Goal: Find specific page/section: Find specific page/section

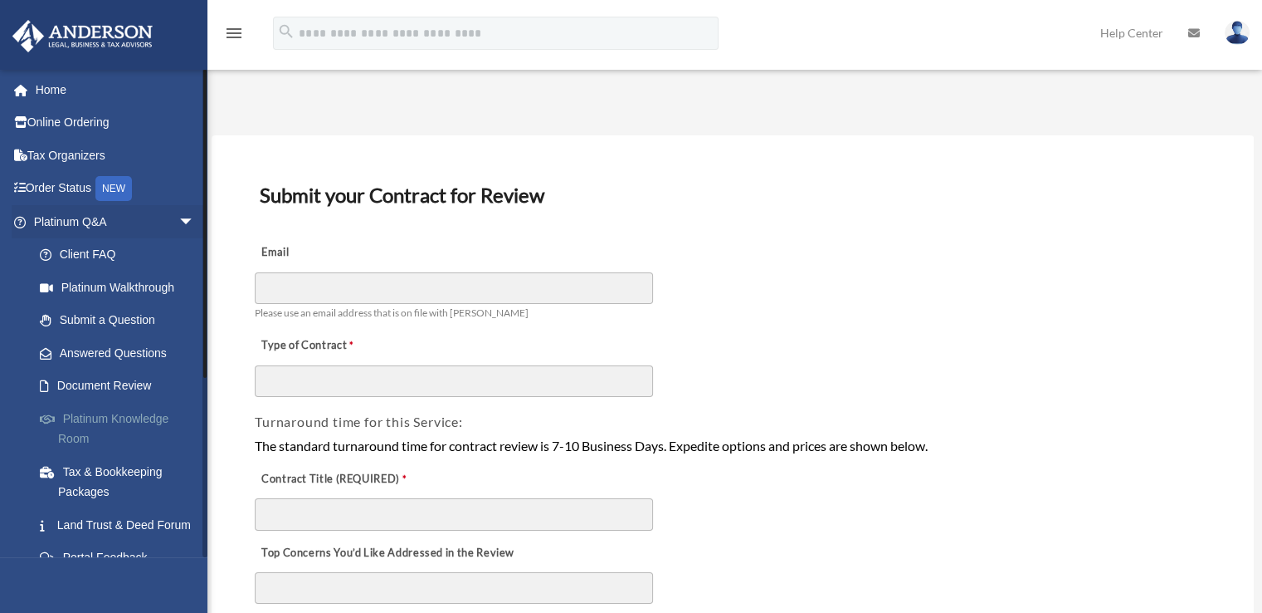
click at [123, 409] on link "Platinum Knowledge Room" at bounding box center [121, 428] width 197 height 53
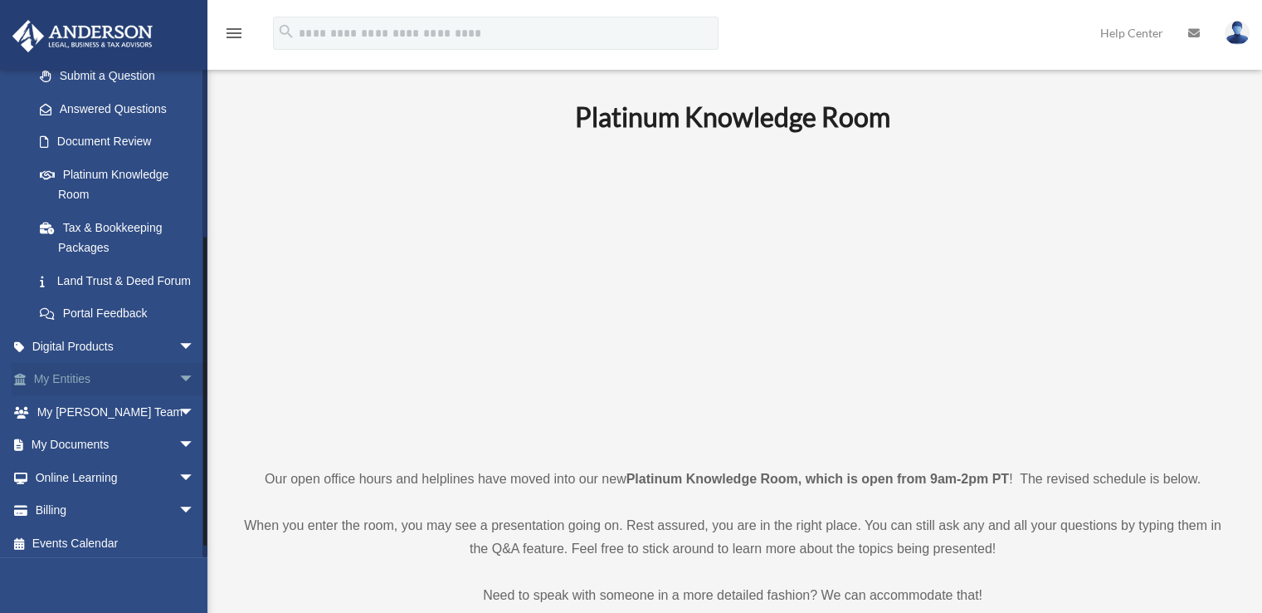
scroll to position [270, 0]
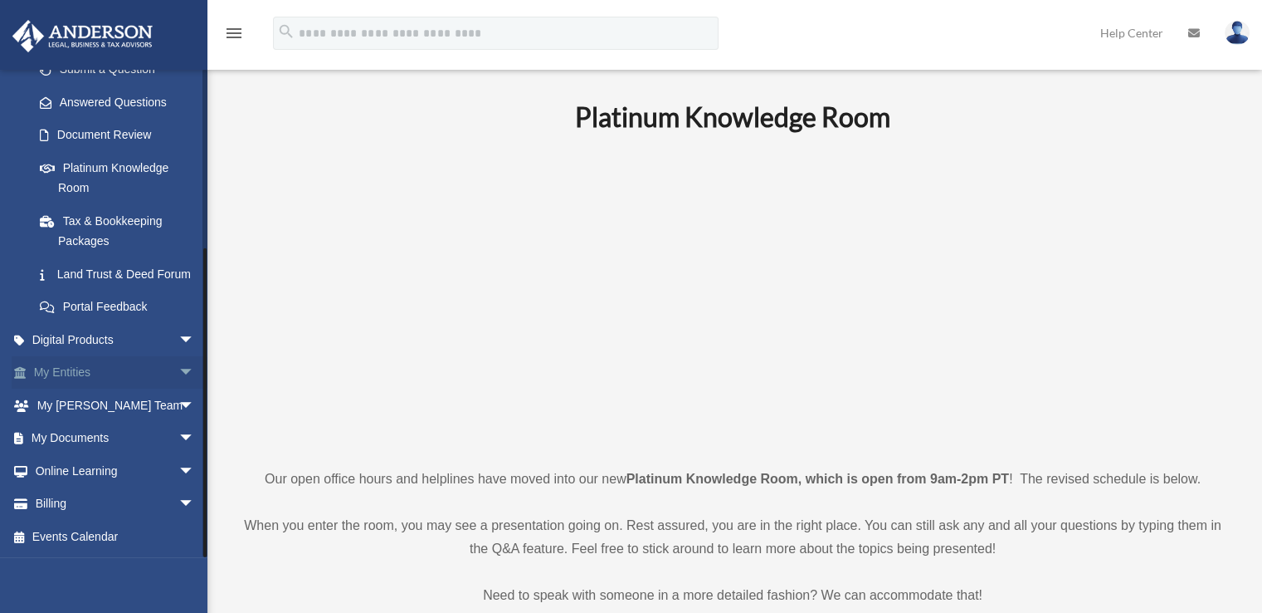
click at [179, 380] on span "arrow_drop_down" at bounding box center [194, 373] width 33 height 34
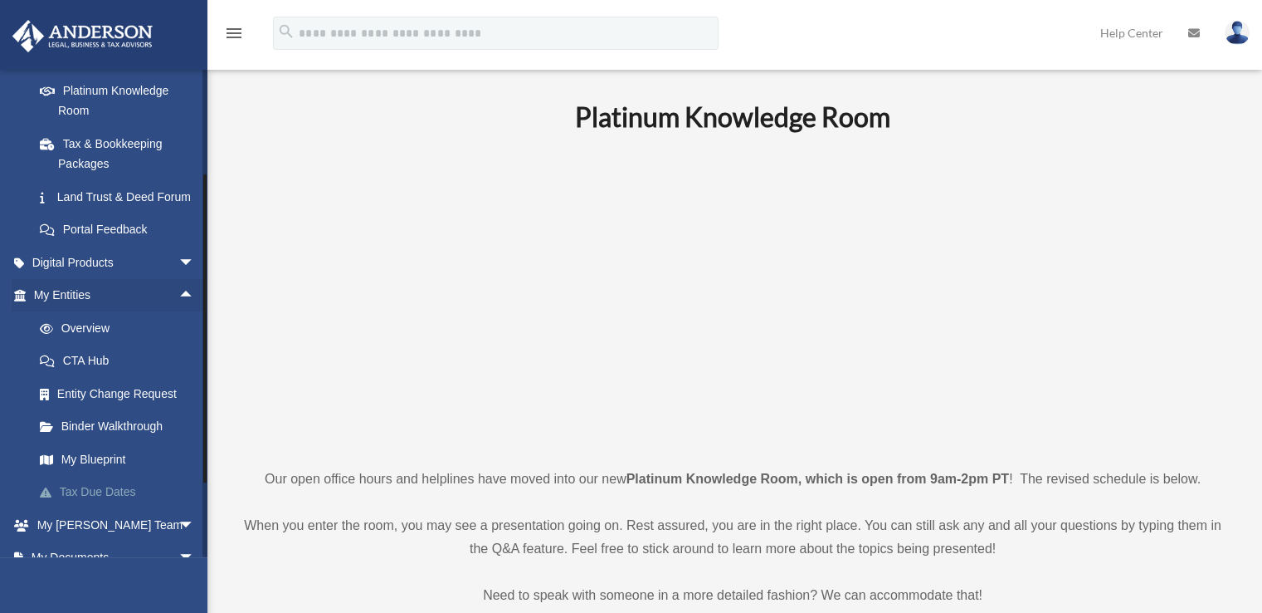
scroll to position [436, 0]
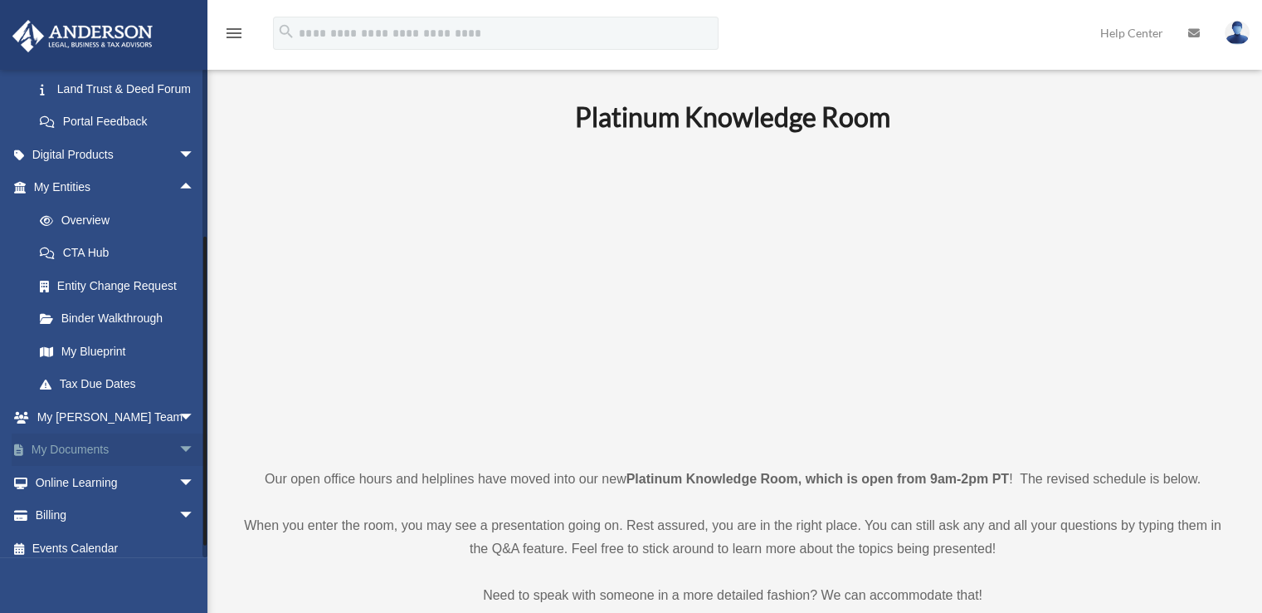
click at [178, 467] on span "arrow_drop_down" at bounding box center [194, 450] width 33 height 34
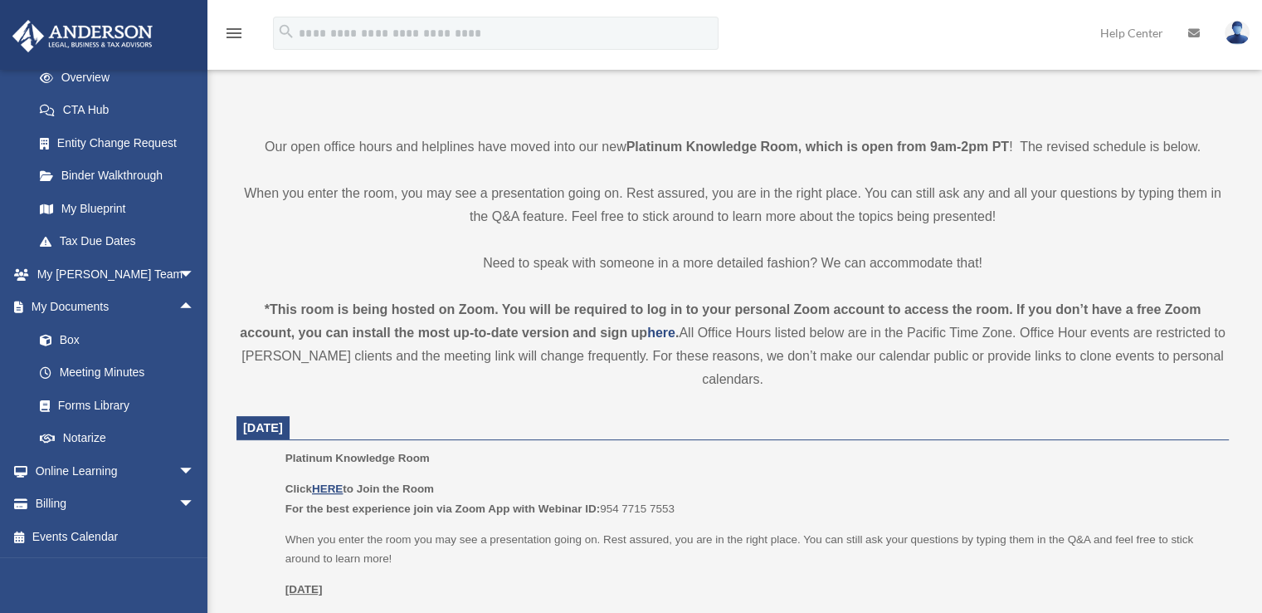
scroll to position [581, 0]
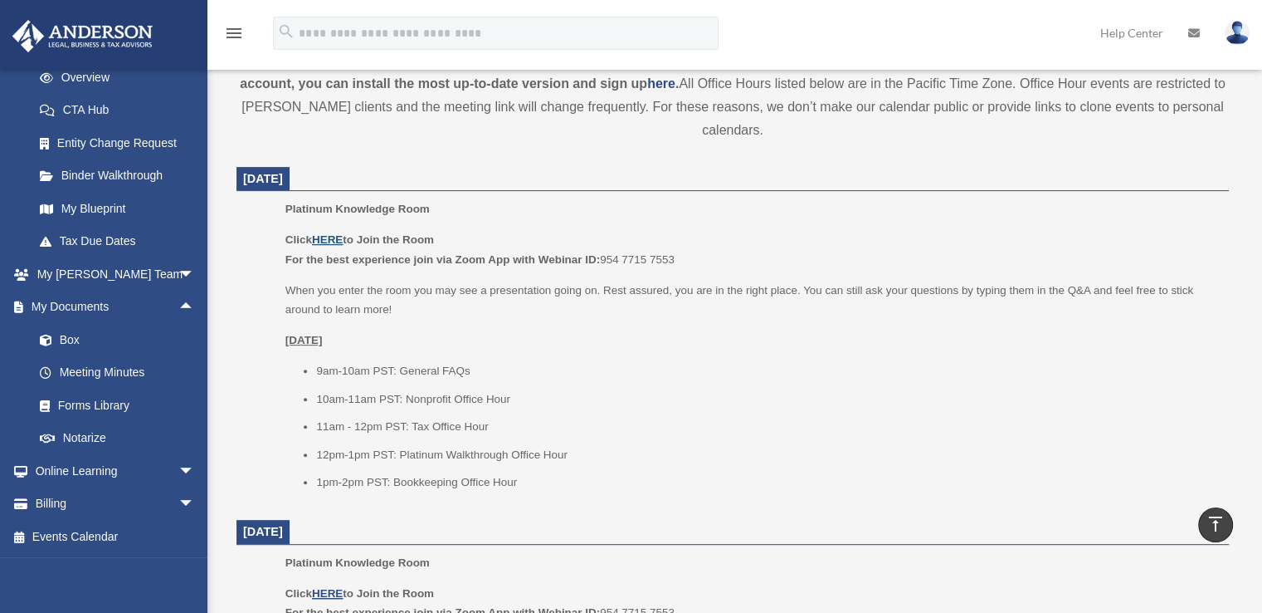
click at [329, 237] on u "HERE" at bounding box center [327, 239] width 31 height 12
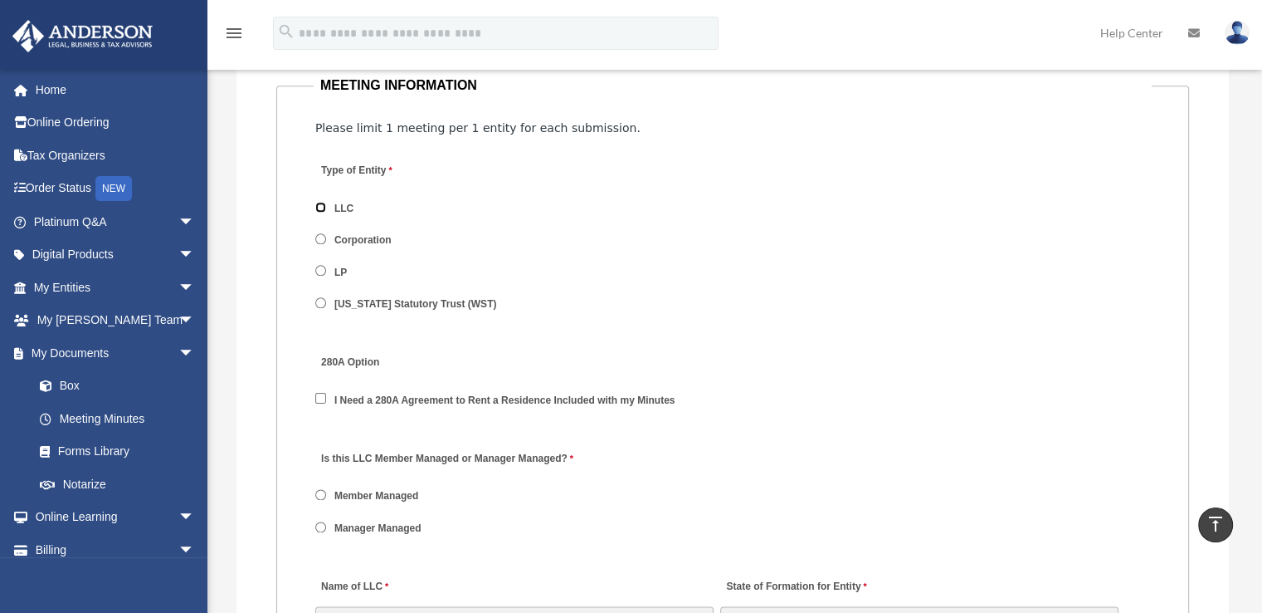
scroll to position [2158, 0]
